Goal: Information Seeking & Learning: Learn about a topic

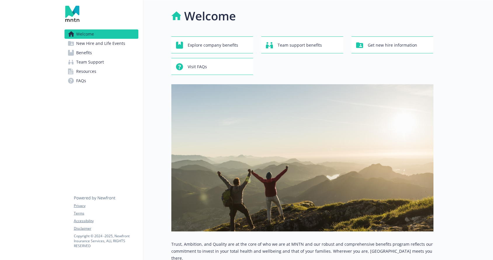
click at [160, 61] on div "Welcome Explore company benefits Team support benefits Get new hire information…" at bounding box center [288, 185] width 290 height 370
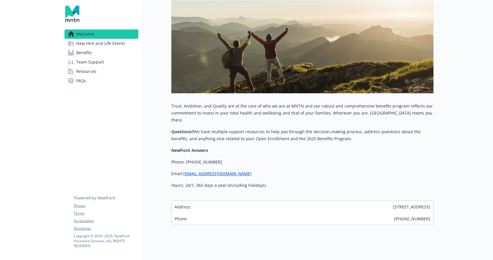
click at [100, 199] on icon at bounding box center [94, 198] width 41 height 4
click at [79, 198] on icon at bounding box center [95, 194] width 42 height 15
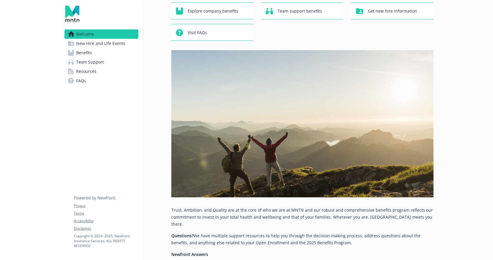
scroll to position [0, 0]
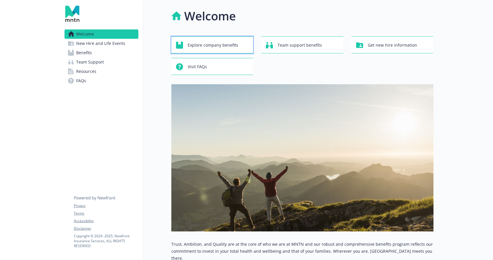
click at [203, 49] on span "Explore company benefits" at bounding box center [213, 45] width 51 height 11
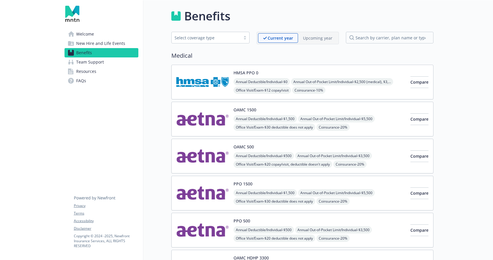
click at [88, 62] on span "Team Support" at bounding box center [90, 62] width 28 height 9
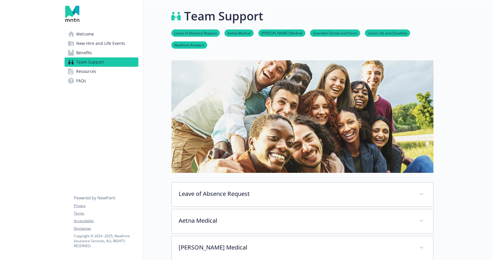
click at [88, 69] on span "Resources" at bounding box center [86, 71] width 20 height 9
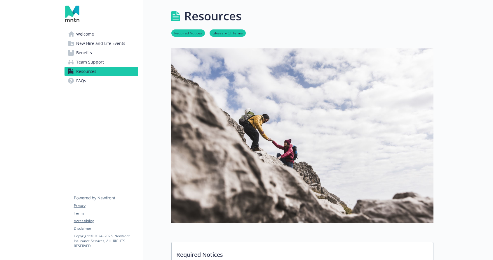
click at [92, 41] on span "New Hire and Life Events" at bounding box center [100, 43] width 49 height 9
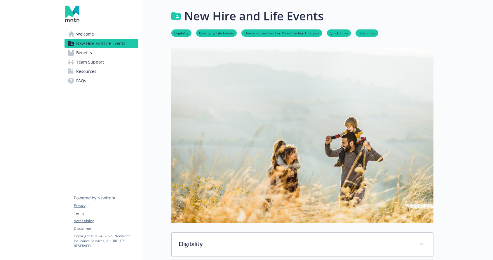
click at [105, 199] on icon at bounding box center [94, 198] width 41 height 4
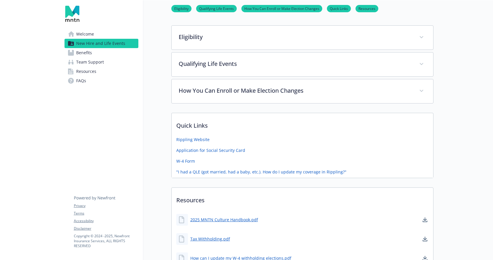
scroll to position [189, 0]
